Goal: Task Accomplishment & Management: Complete application form

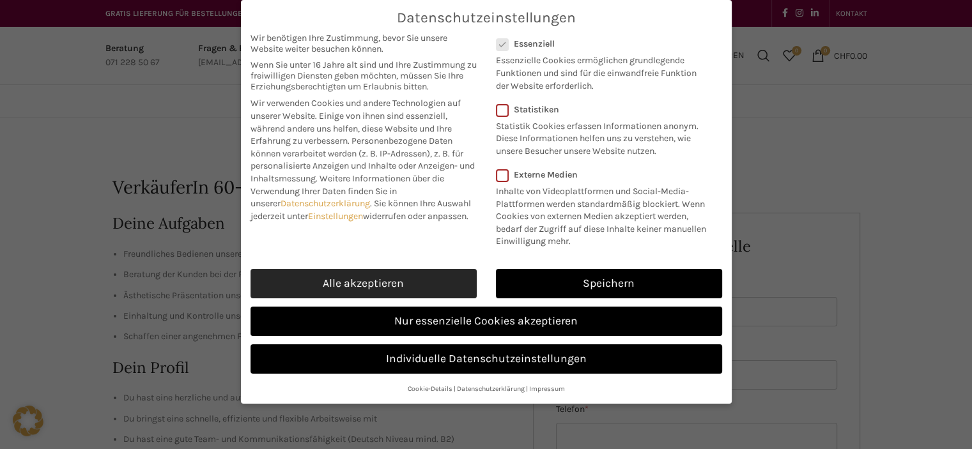
click at [432, 275] on link "Alle akzeptieren" at bounding box center [363, 283] width 226 height 29
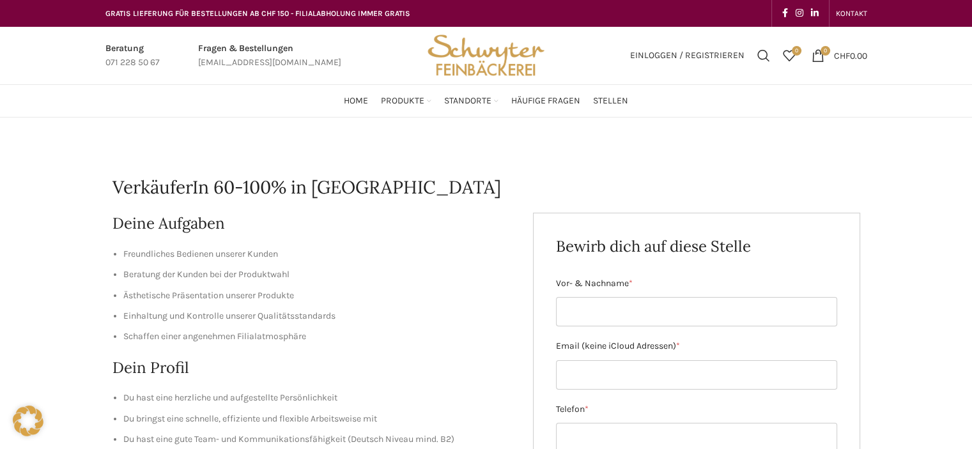
checkbox input "true"
click at [363, 187] on h1 "VerkäuferIn 60-100% in [GEOGRAPHIC_DATA]" at bounding box center [485, 187] width 747 height 25
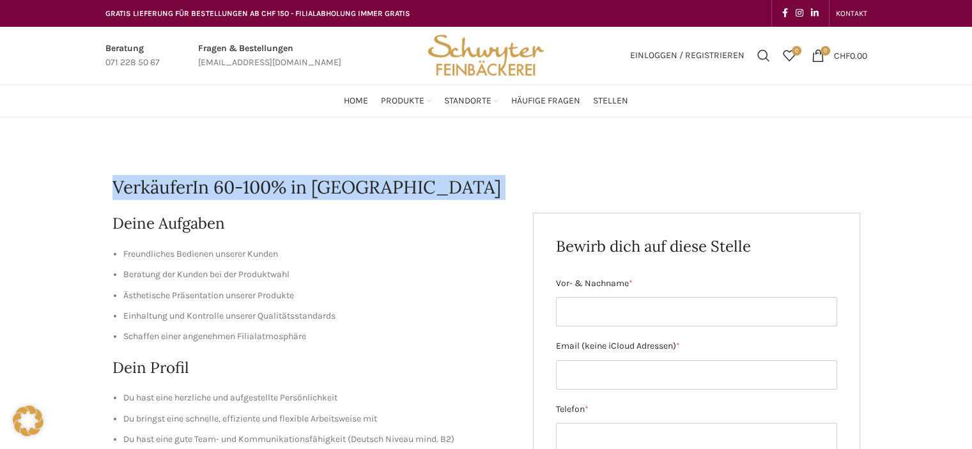
click at [363, 187] on h1 "VerkäuferIn 60-100% in [GEOGRAPHIC_DATA]" at bounding box center [485, 187] width 747 height 25
copy div "VerkäuferIn 60-100% in [GEOGRAPHIC_DATA]"
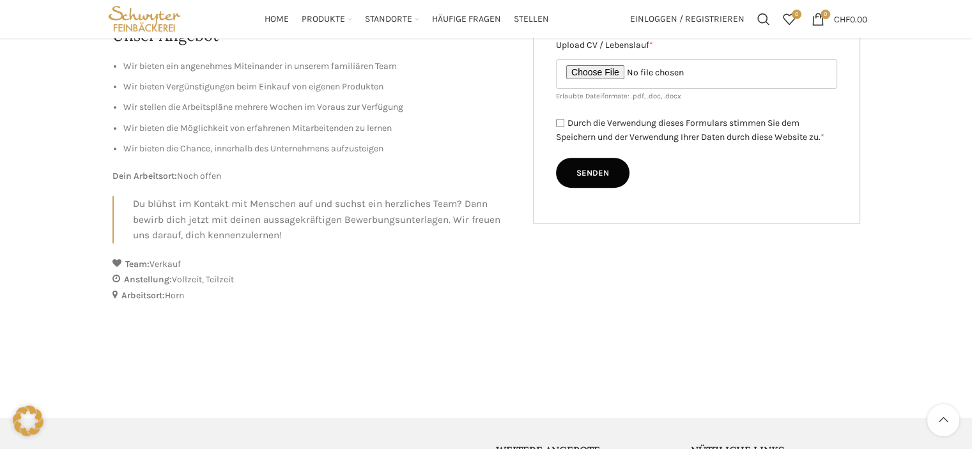
scroll to position [319, 0]
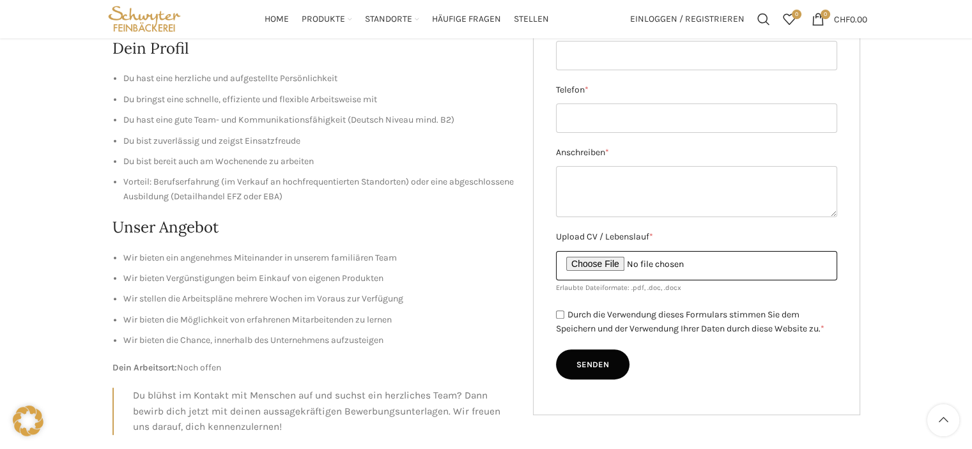
click at [602, 263] on input "Upload CV / Lebenslauf *" at bounding box center [696, 265] width 281 height 29
type input "C:\fakepath\Lebenslauf_Anna_Kecskes.pdf"
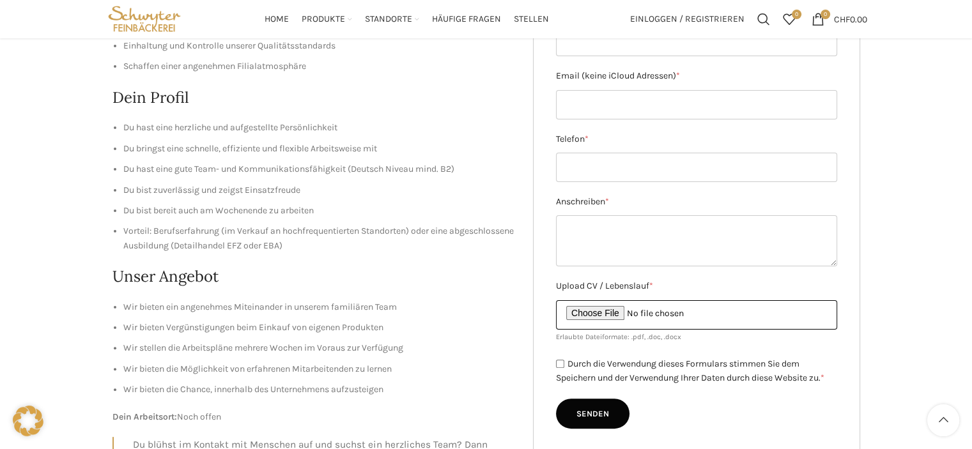
scroll to position [192, 0]
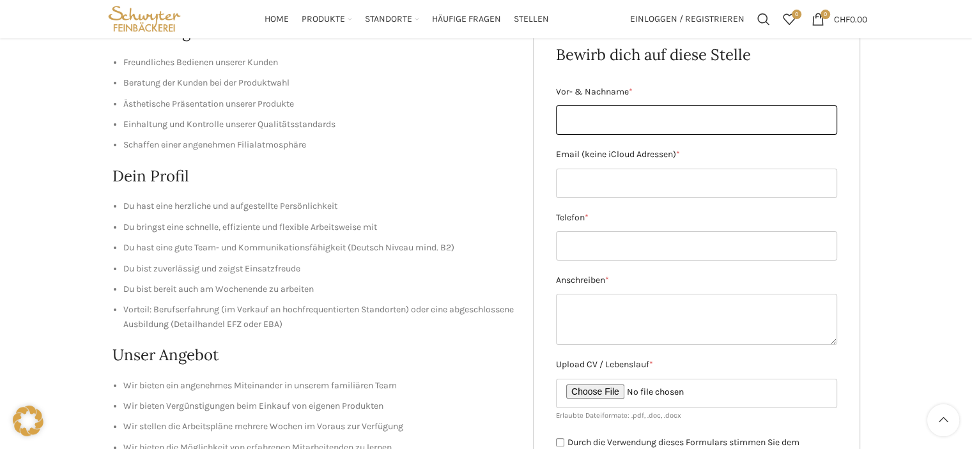
click at [655, 122] on input "Vor- & Nachname *" at bounding box center [696, 119] width 281 height 29
type input "Anna Kecskés"
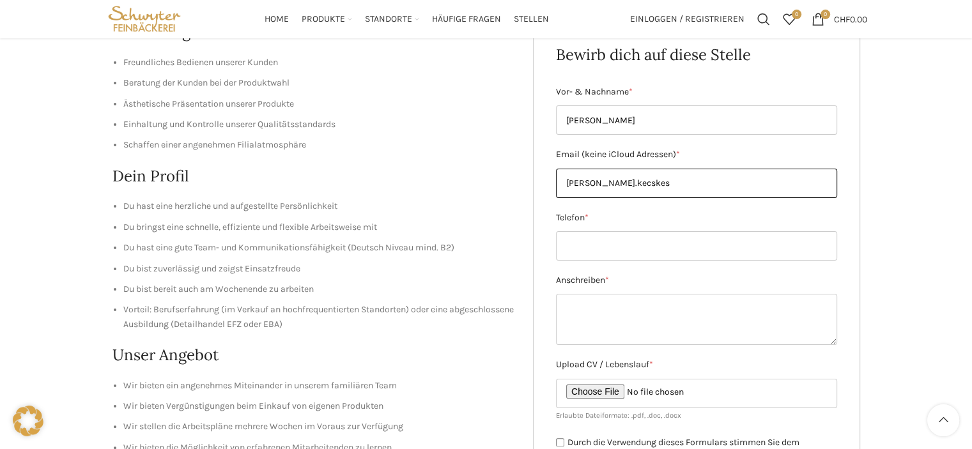
type input "anna.kecskes8@gmail.com"
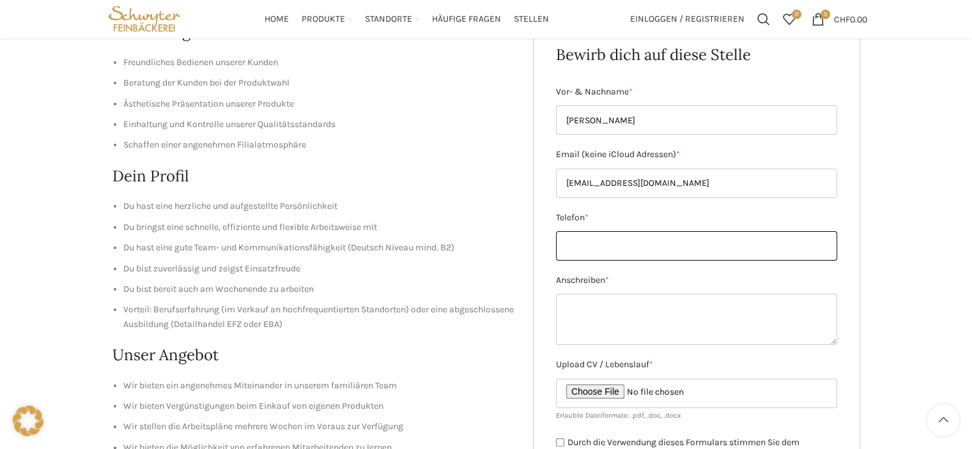
click at [623, 247] on input "Telefon *" at bounding box center [696, 245] width 281 height 29
type input "+41 76 671 25 73"
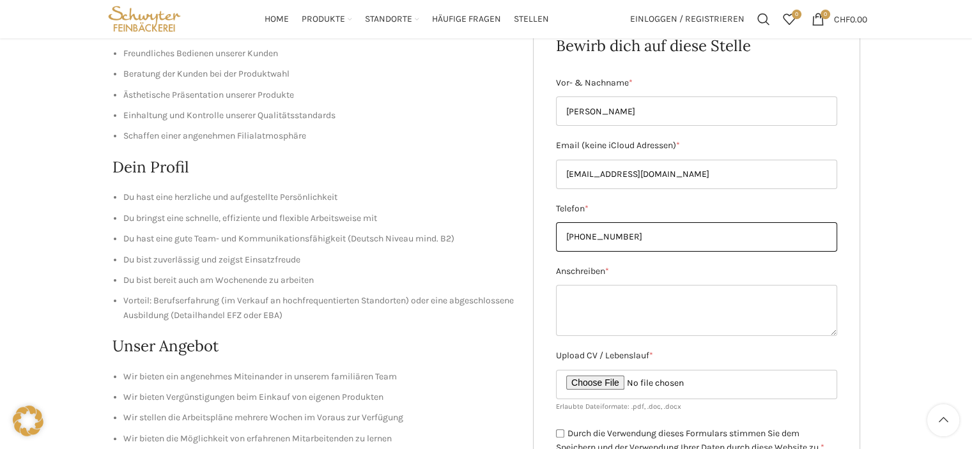
scroll to position [256, 0]
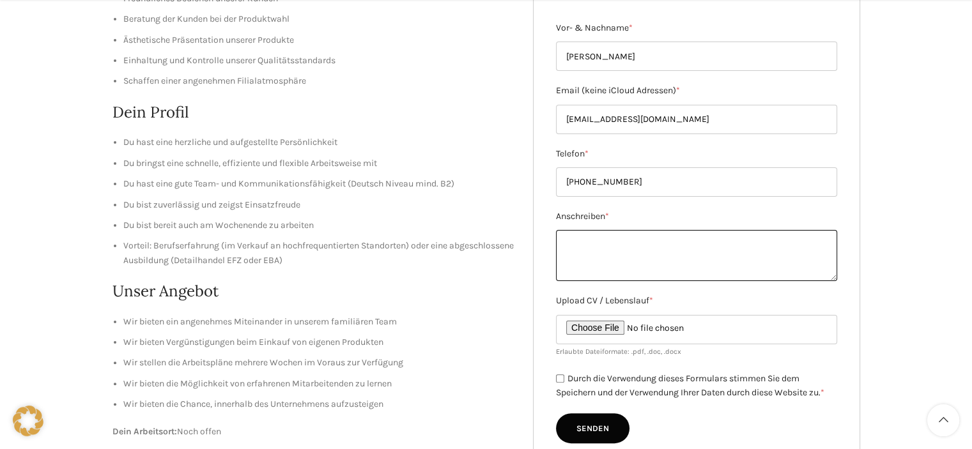
click at [676, 252] on textarea "Anschreiben *" at bounding box center [696, 255] width 281 height 51
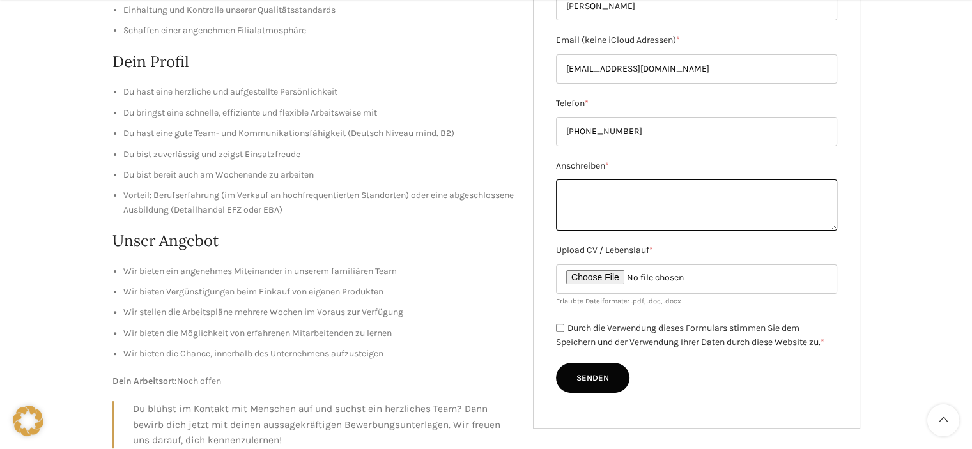
scroll to position [383, 0]
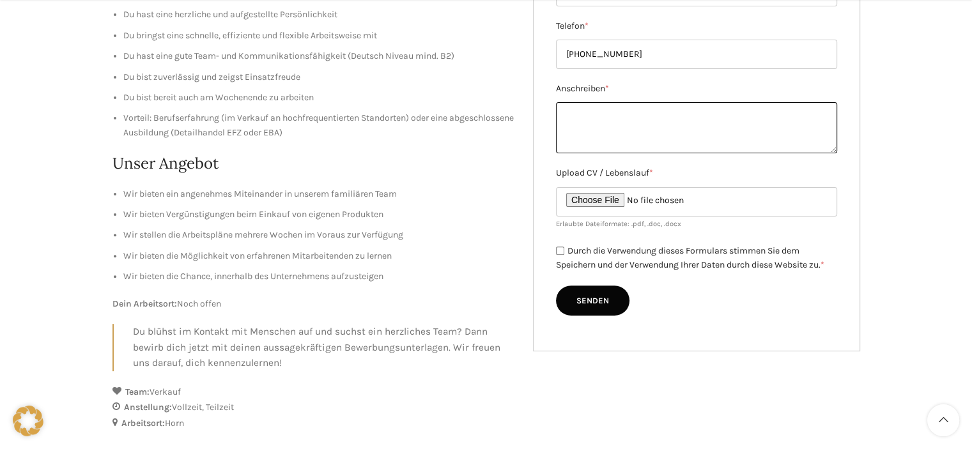
paste textarea "Sehr geehrte Damen und Herren Mit grossem Interesse habe ich auf Indeed Ihre St…"
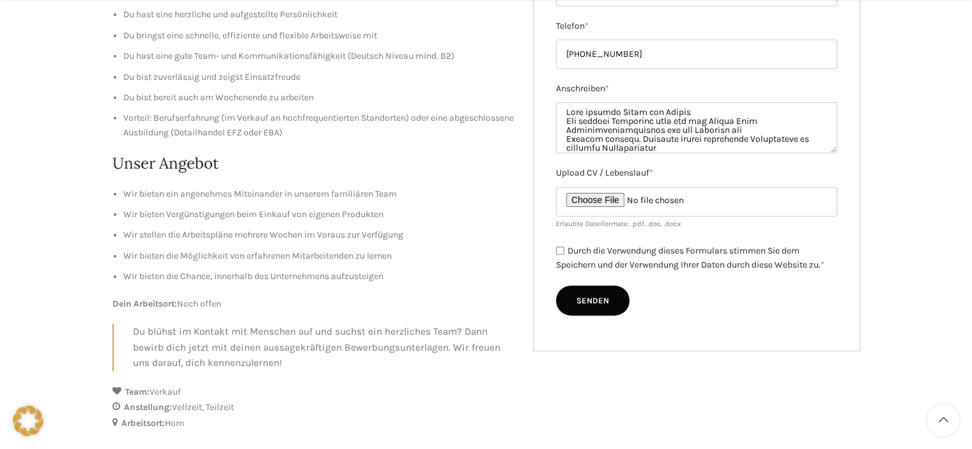
click at [724, 252] on label "Durch die Verwendung dieses Formulars stimmen Sie dem Speichern und der Verwend…" at bounding box center [690, 258] width 268 height 26
click at [682, 145] on textarea "Anschreiben *" at bounding box center [696, 127] width 281 height 51
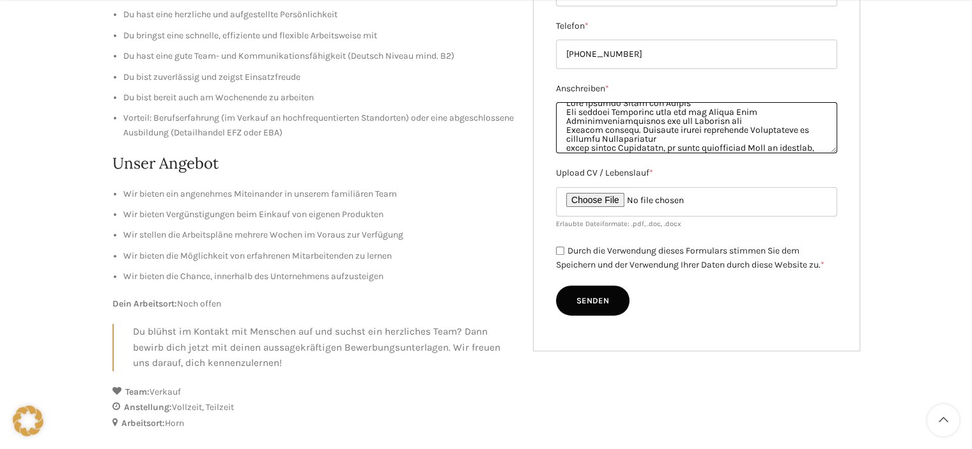
click at [568, 149] on textarea "Anschreiben *" at bounding box center [696, 127] width 281 height 51
click at [802, 145] on textarea "Anschreiben *" at bounding box center [696, 127] width 281 height 51
click at [563, 114] on textarea "Anschreiben *" at bounding box center [696, 127] width 281 height 51
click at [563, 117] on textarea "Anschreiben *" at bounding box center [696, 127] width 281 height 51
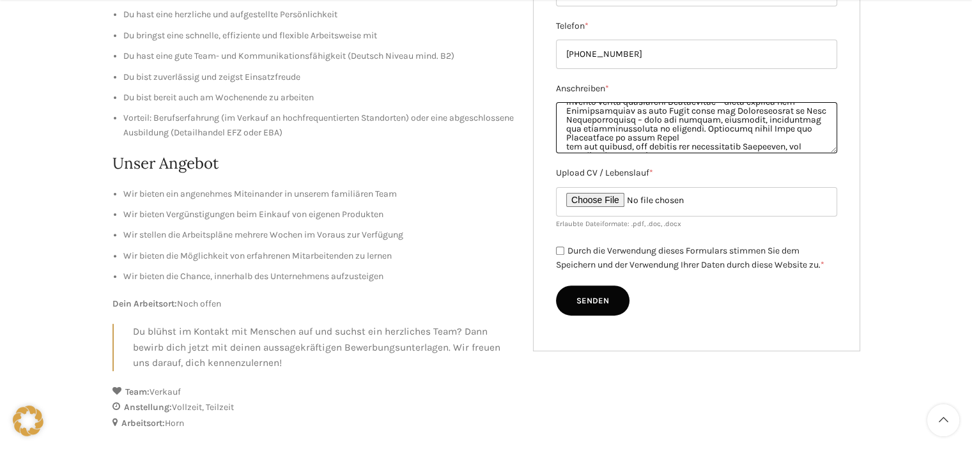
scroll to position [64, 0]
click at [565, 150] on textarea "Anschreiben *" at bounding box center [696, 127] width 281 height 51
click at [567, 146] on textarea "Anschreiben *" at bounding box center [696, 127] width 281 height 51
click at [644, 142] on textarea "Anschreiben *" at bounding box center [696, 127] width 281 height 51
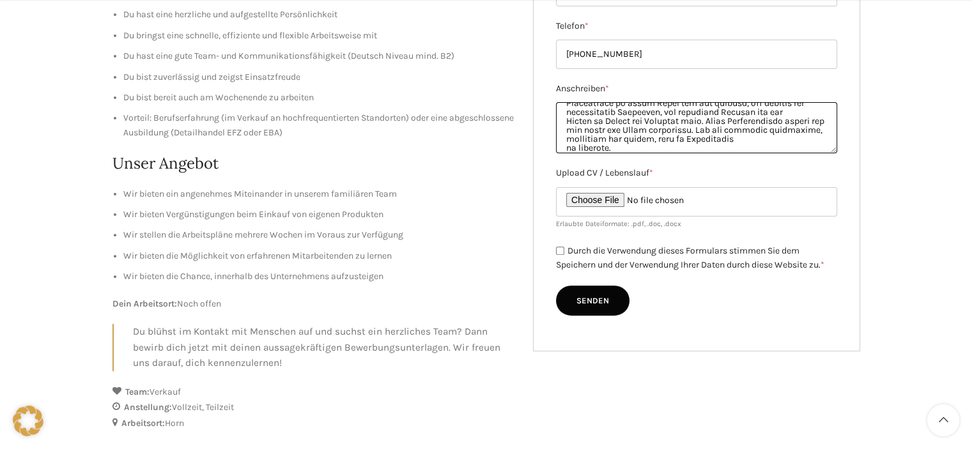
scroll to position [116, 0]
click at [653, 140] on textarea "Anschreiben *" at bounding box center [696, 127] width 281 height 51
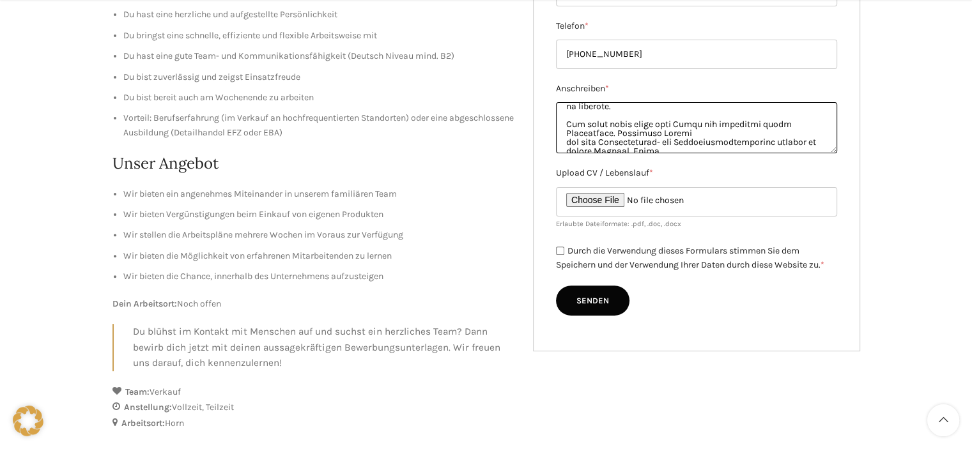
scroll to position [180, 0]
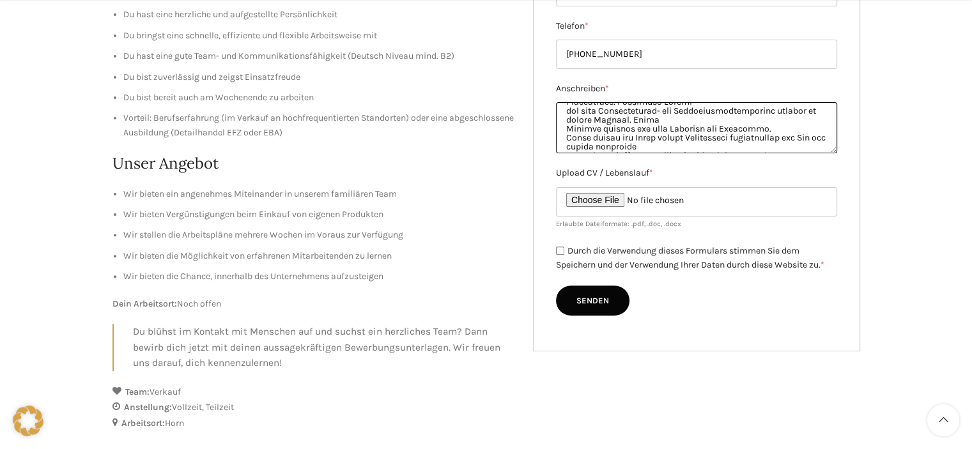
click at [561, 130] on textarea "Anschreiben *" at bounding box center [696, 127] width 281 height 51
click at [560, 137] on textarea "Anschreiben *" at bounding box center [696, 127] width 281 height 51
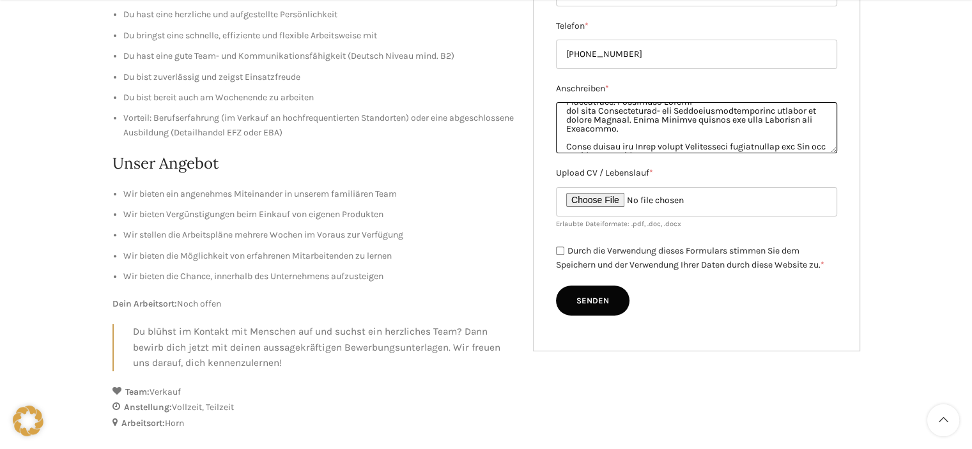
click at [562, 113] on textarea "Anschreiben *" at bounding box center [696, 127] width 281 height 51
click at [626, 136] on textarea "Anschreiben *" at bounding box center [696, 127] width 281 height 51
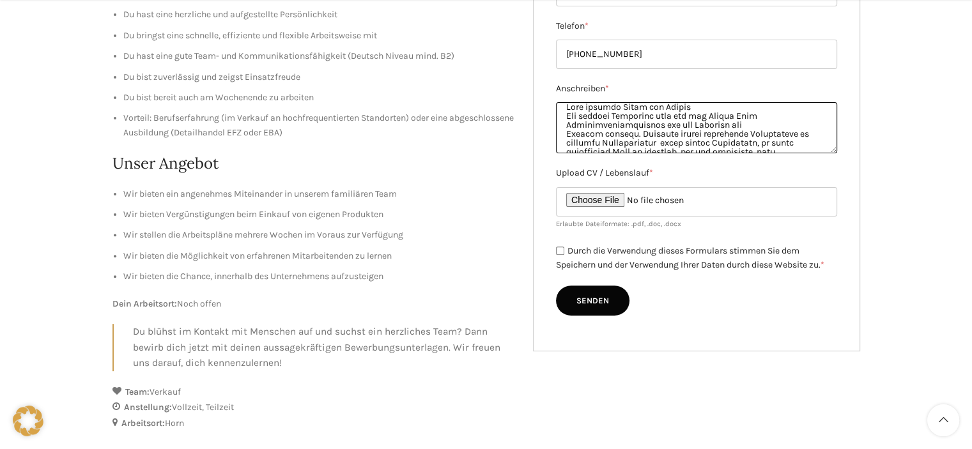
scroll to position [69, 0]
click at [559, 106] on textarea "Anschreiben *" at bounding box center [696, 127] width 281 height 51
click at [561, 102] on div "Anschreiben *" at bounding box center [696, 118] width 281 height 72
click at [567, 104] on textarea "Anschreiben *" at bounding box center [696, 127] width 281 height 51
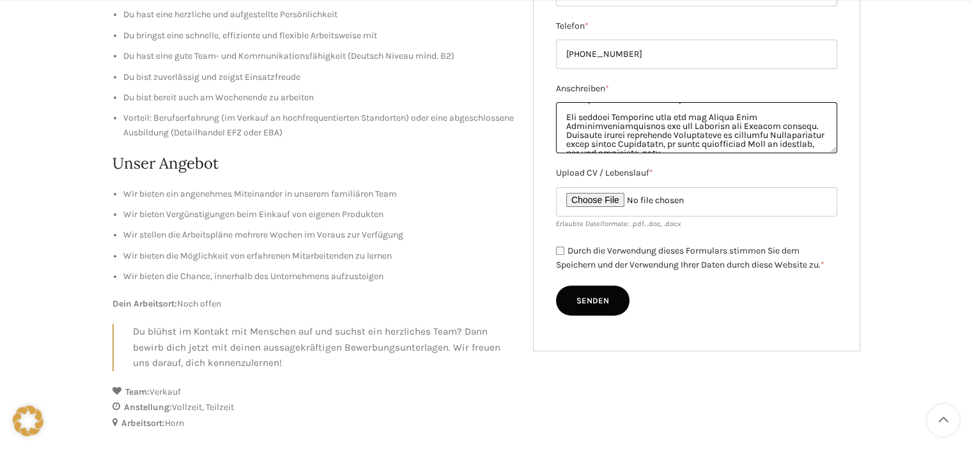
scroll to position [3, 0]
type textarea "Sehr geehrte Damen und Herren Mit grossem Interesse habe ich auf Indeed Ihre St…"
click at [560, 252] on input "Durch die Verwendung dieses Formulars stimmen Sie dem Speichern und der Verwend…" at bounding box center [560, 251] width 8 height 8
checkbox input "true"
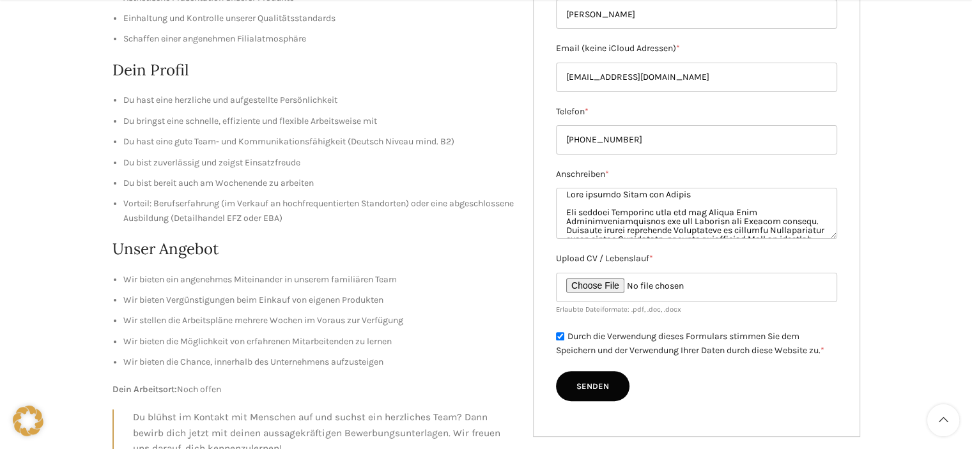
scroll to position [335, 0]
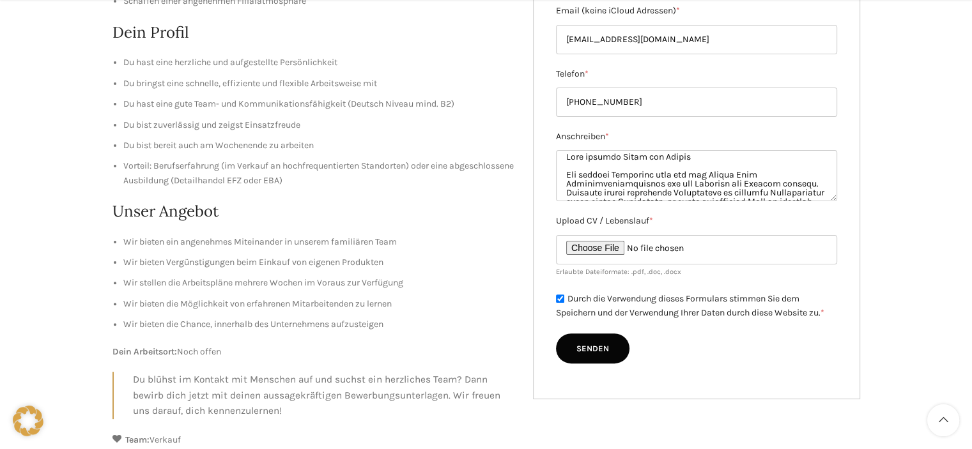
click at [604, 362] on input "Senden" at bounding box center [592, 348] width 73 height 31
type input "Senden"
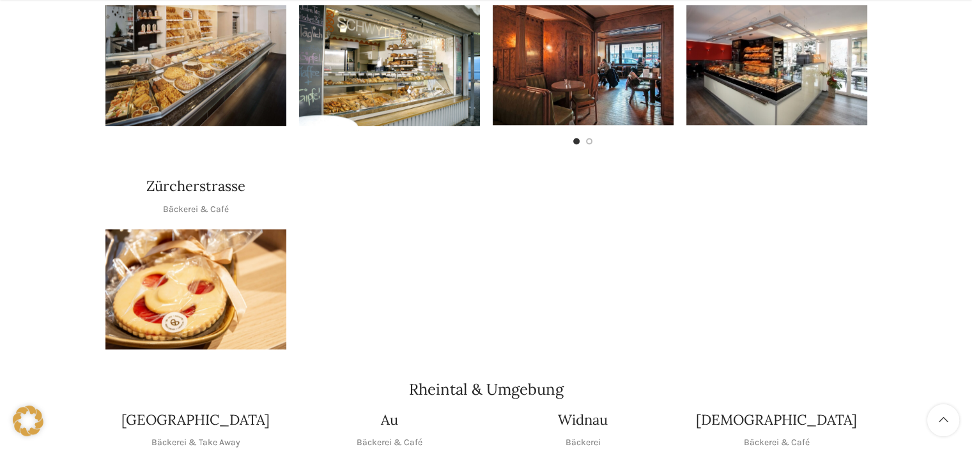
scroll to position [894, 0]
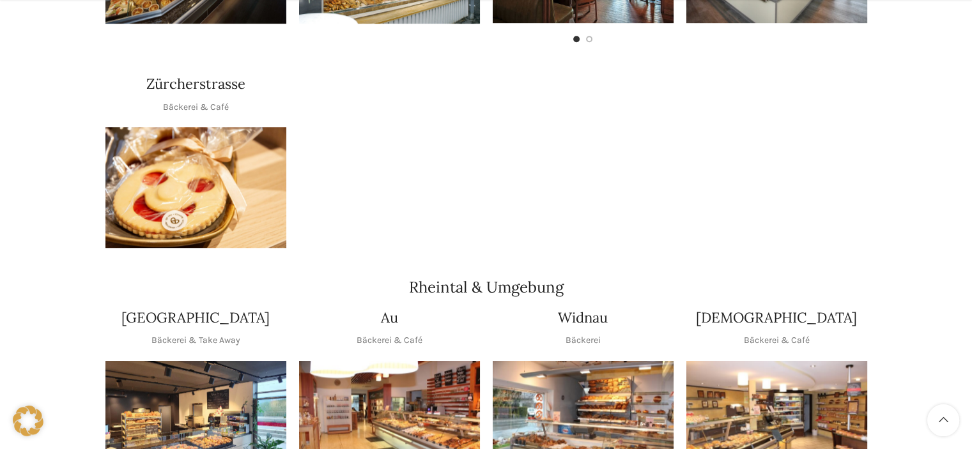
click at [570, 174] on div at bounding box center [583, 161] width 194 height 187
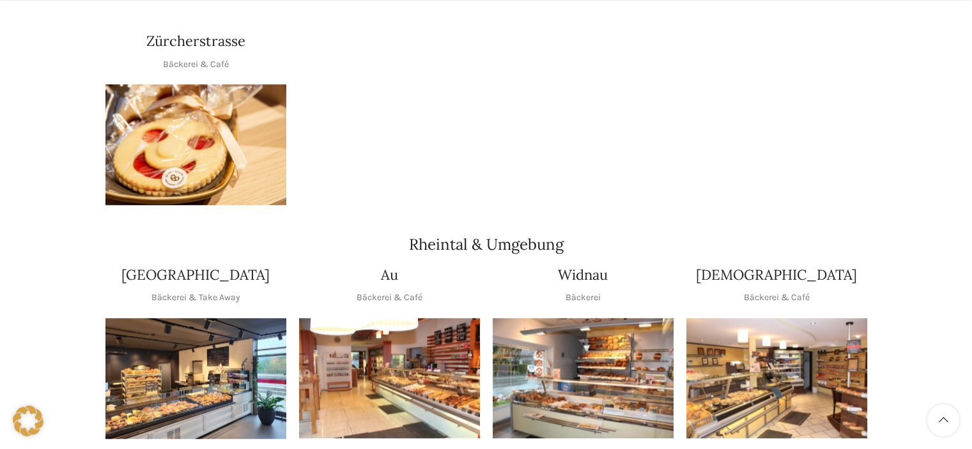
scroll to position [958, 0]
